Goal: Information Seeking & Learning: Find specific fact

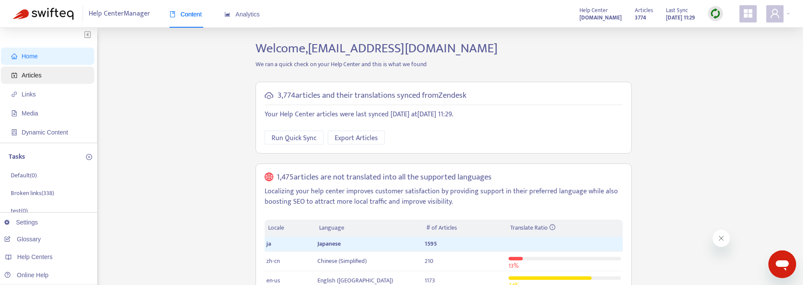
click at [73, 78] on span "Articles" at bounding box center [49, 75] width 76 height 17
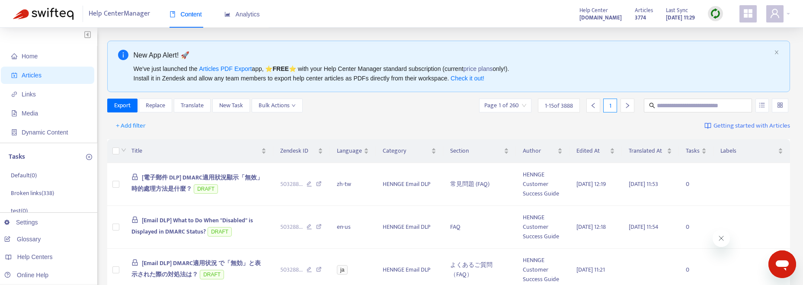
click at [672, 106] on input "text" at bounding box center [698, 106] width 83 height 10
paste input "**********"
type input "**********"
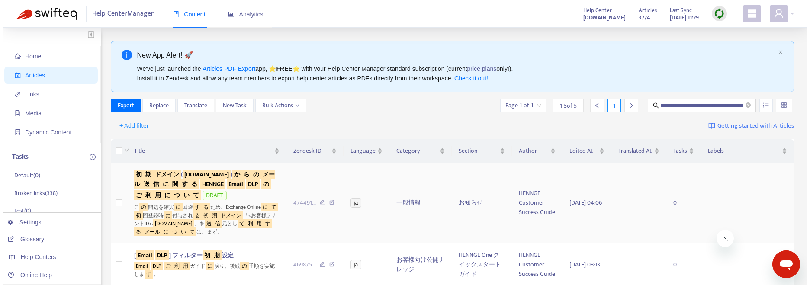
scroll to position [0, 0]
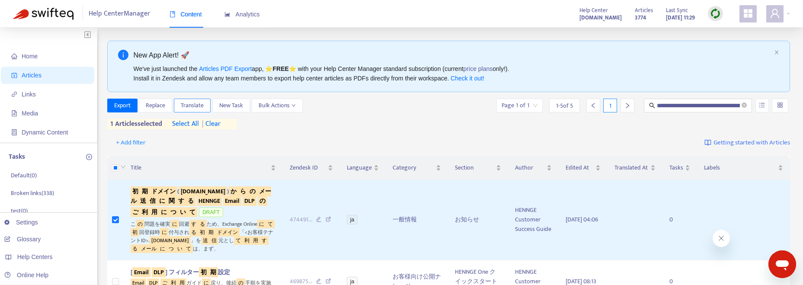
click at [191, 107] on span "Translate" at bounding box center [192, 106] width 23 height 10
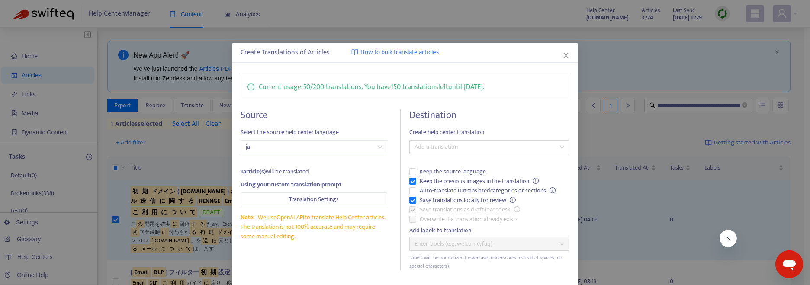
scroll to position [35, 0]
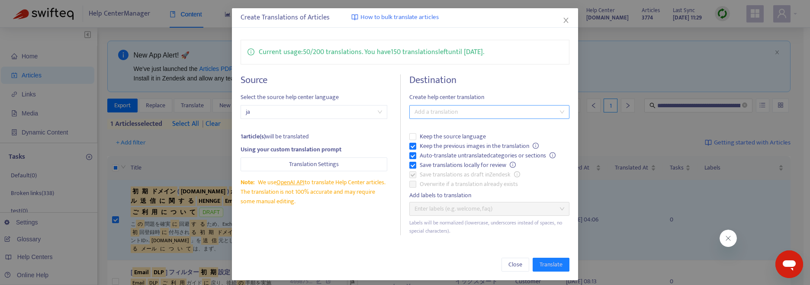
click at [523, 113] on div at bounding box center [484, 112] width 147 height 10
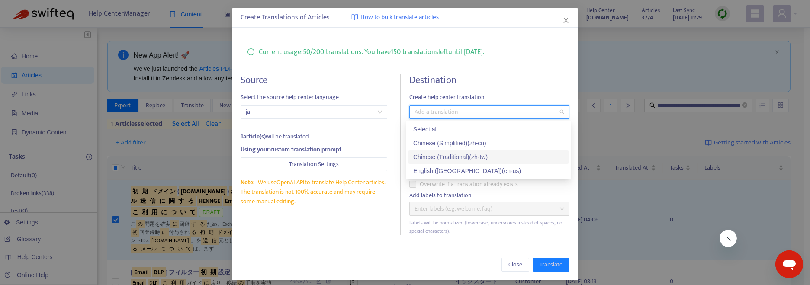
click at [494, 155] on div "Chinese (Traditional) ( zh-tw )" at bounding box center [488, 157] width 151 height 10
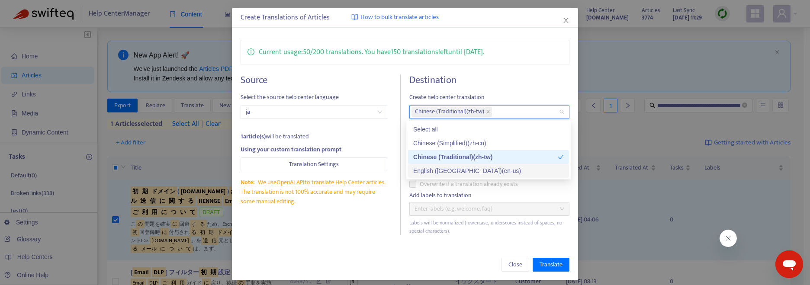
click at [482, 168] on div "English ([GEOGRAPHIC_DATA]) ( en-us )" at bounding box center [488, 171] width 151 height 10
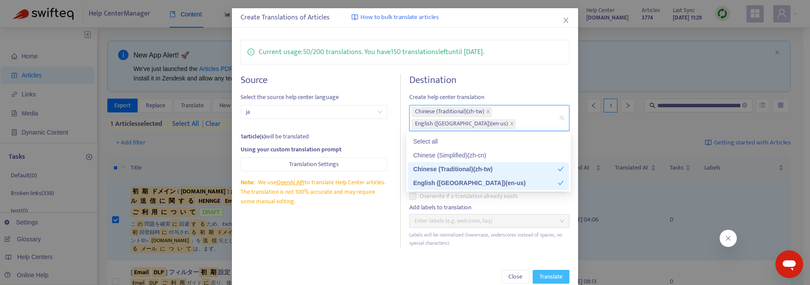
click at [553, 275] on span "Translate" at bounding box center [550, 277] width 23 height 10
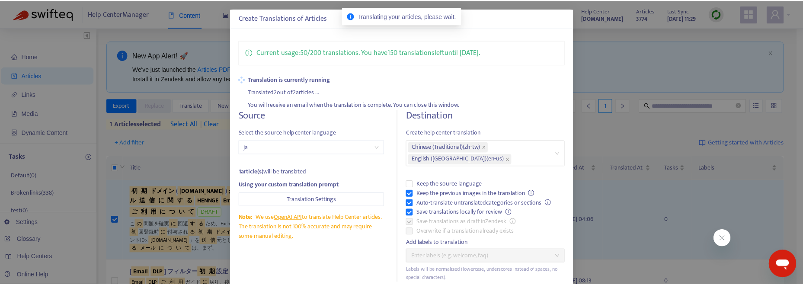
scroll to position [0, 0]
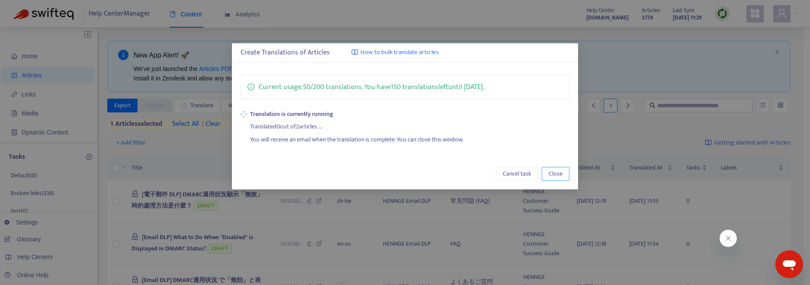
click at [563, 172] on button "Close" at bounding box center [555, 174] width 28 height 14
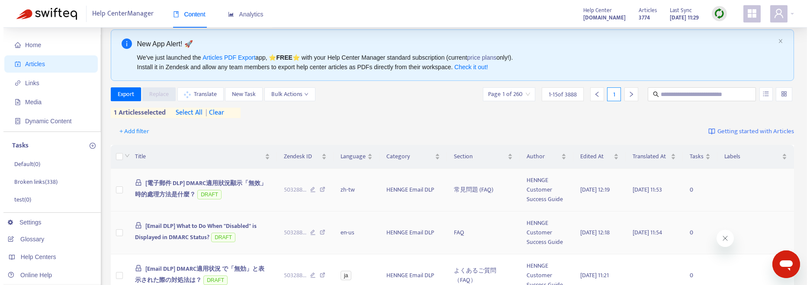
scroll to position [22, 0]
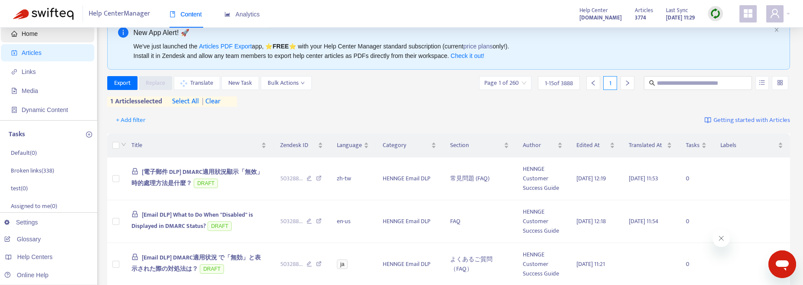
click at [48, 35] on span "Home" at bounding box center [49, 33] width 76 height 17
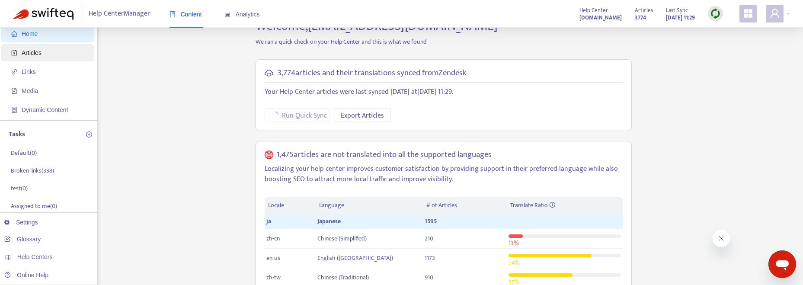
click at [50, 51] on span "Articles" at bounding box center [49, 52] width 76 height 17
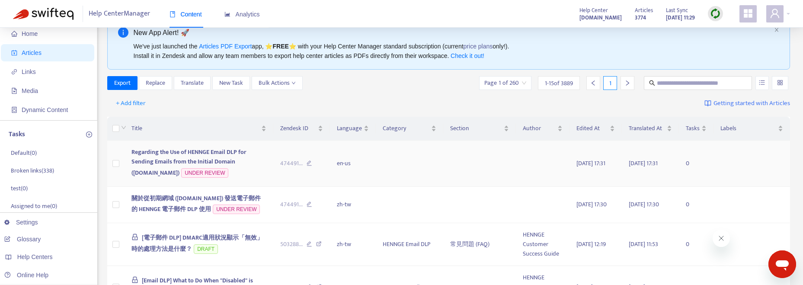
click at [186, 150] on span "Regarding the Use of HENNGE Email DLP for Sending Emails from the Initial Domai…" at bounding box center [188, 162] width 115 height 31
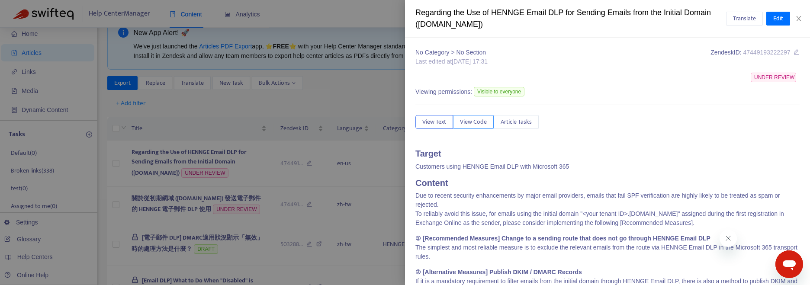
click at [475, 122] on span "View Code" at bounding box center [473, 122] width 27 height 10
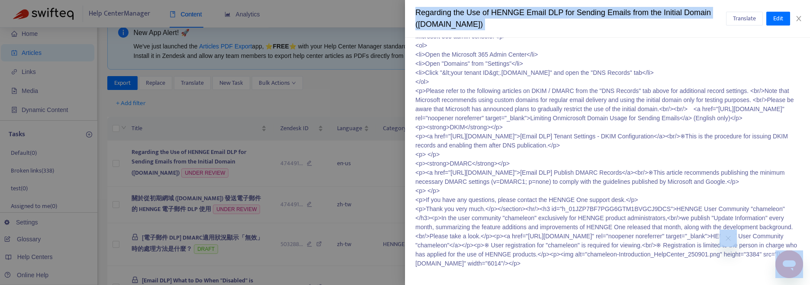
scroll to position [716, 0]
drag, startPoint x: 415, startPoint y: 133, endPoint x: 717, endPoint y: 260, distance: 328.3
copy p "<loremip><d6 si="amet-consecte-adip-5el17910-0sed-57d9-73e4-te8i29utl629"><etdo…"
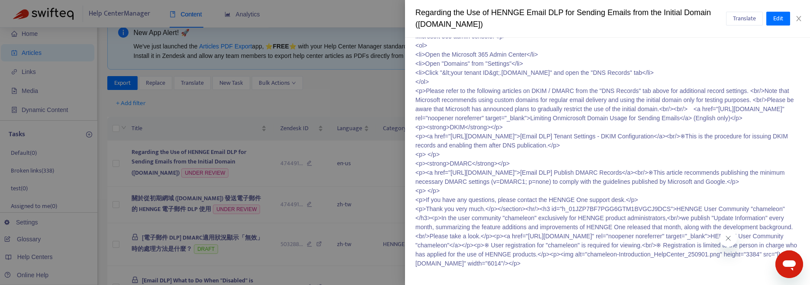
click at [482, 14] on div "Regarding the Use of HENNGE Email DLP for Sending Emails from the Initial Domai…" at bounding box center [570, 18] width 311 height 23
drag, startPoint x: 488, startPoint y: 22, endPoint x: 416, endPoint y: 14, distance: 72.3
click at [416, 14] on div "Regarding the Use of HENNGE Email DLP for Sending Emails from the Initial Domai…" at bounding box center [570, 18] width 311 height 23
copy div "Regarding the Use of HENNGE Email DLP for Sending Emails from the Initial Domai…"
click at [799, 17] on icon "close" at bounding box center [798, 18] width 5 height 5
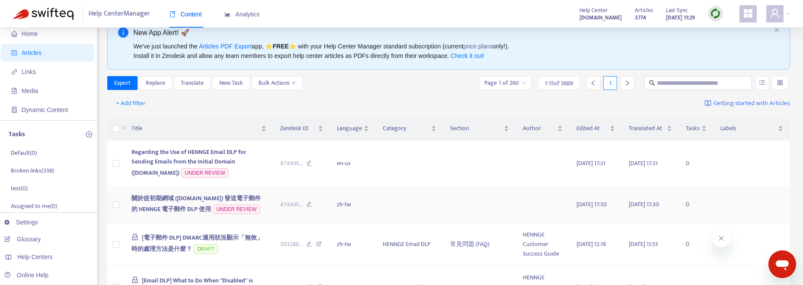
click at [253, 205] on span "UNDER REVIEW" at bounding box center [236, 210] width 47 height 10
click at [168, 197] on span "關於從初期網域 ([DOMAIN_NAME]) 發送電子郵件的 HENNGE 電子郵件 DLP 使用" at bounding box center [195, 203] width 129 height 21
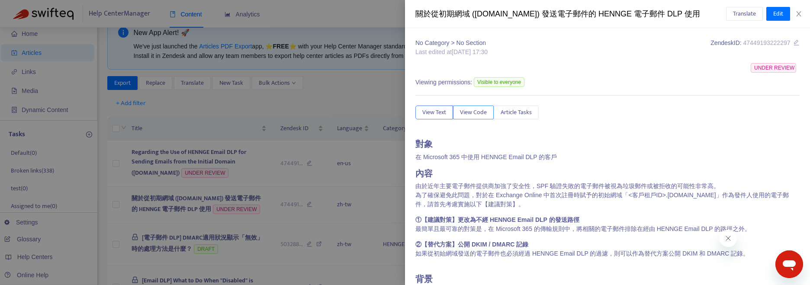
click at [459, 115] on button "View Code" at bounding box center [473, 113] width 41 height 14
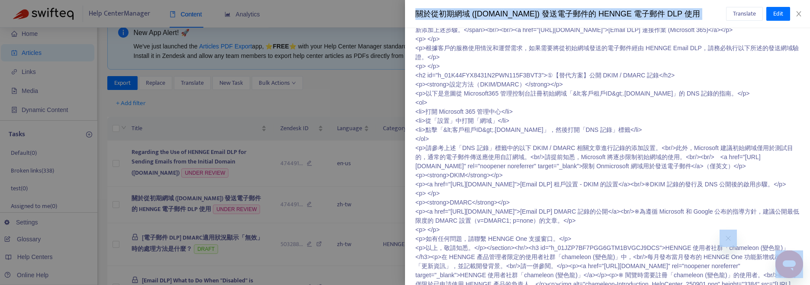
scroll to position [579, 0]
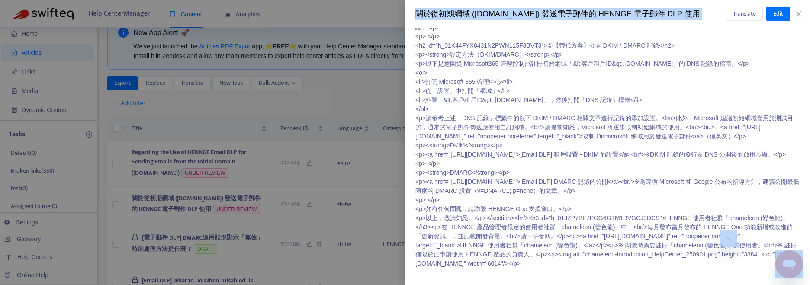
drag, startPoint x: 416, startPoint y: 144, endPoint x: 744, endPoint y: 271, distance: 352.4
copy p "<loremip><d2 si="amet-consecte-adip-9el84549-0sed-15d4-55e6-te4i55utl881"><etdo…"
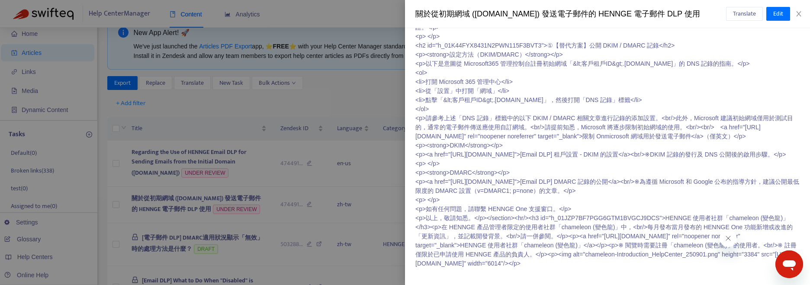
click at [480, 7] on div "關於從初期網域 ([DOMAIN_NAME]) 發送電子郵件的 HENNGE 電子郵件 DLP 使用 Translate Edit" at bounding box center [607, 14] width 405 height 28
click at [479, 15] on div "關於從初期網域 ([DOMAIN_NAME]) 發送電子郵件的 HENNGE 電子郵件 DLP 使用" at bounding box center [570, 14] width 311 height 12
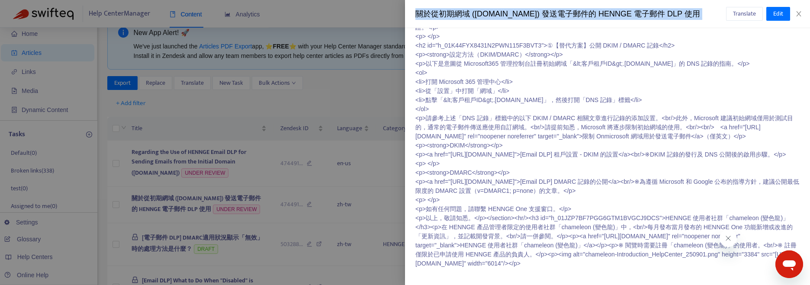
click at [479, 15] on div "關於從初期網域 ([DOMAIN_NAME]) 發送電子郵件的 HENNGE 電子郵件 DLP 使用" at bounding box center [570, 14] width 311 height 12
copy div "關於從初期網域 ([DOMAIN_NAME]) 發送電子郵件的 HENNGE 電子郵件 DLP 使用 Translate Edit"
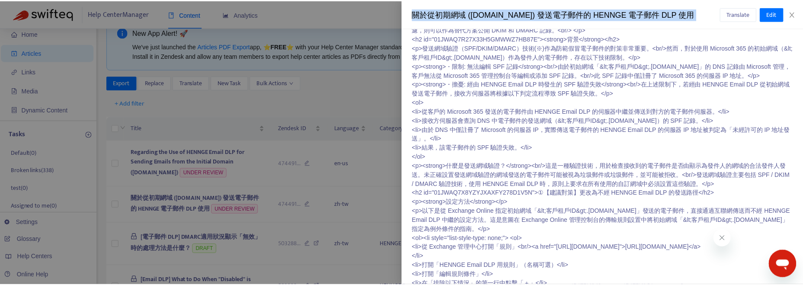
scroll to position [0, 0]
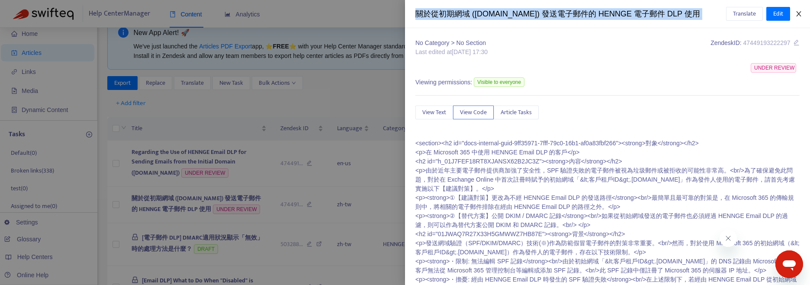
click at [798, 16] on icon "close" at bounding box center [798, 13] width 7 height 7
